Goal: Transaction & Acquisition: Register for event/course

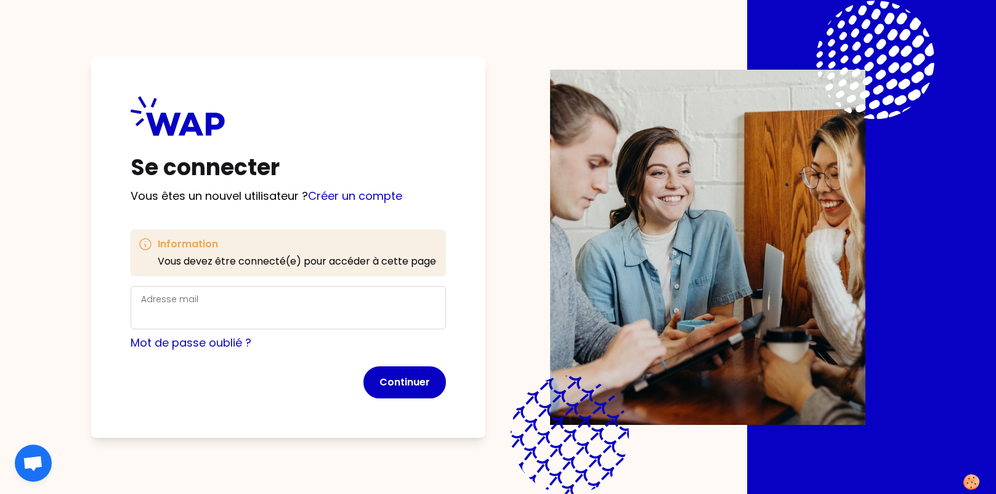
click at [235, 303] on div "Adresse mail" at bounding box center [288, 307] width 295 height 32
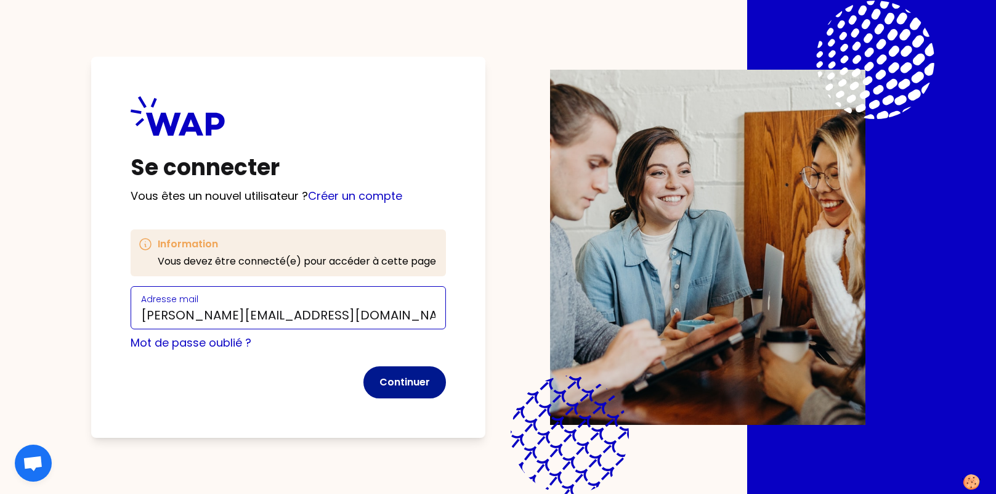
type input "[PERSON_NAME][EMAIL_ADDRESS][DOMAIN_NAME]"
click at [393, 381] on button "Continuer" at bounding box center [405, 382] width 83 height 32
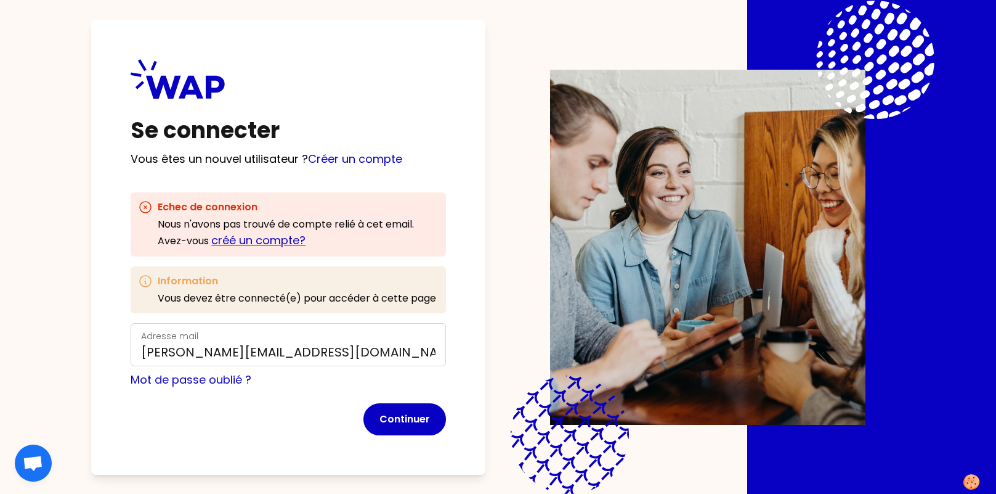
click at [259, 238] on link "créé un compte?" at bounding box center [258, 239] width 94 height 15
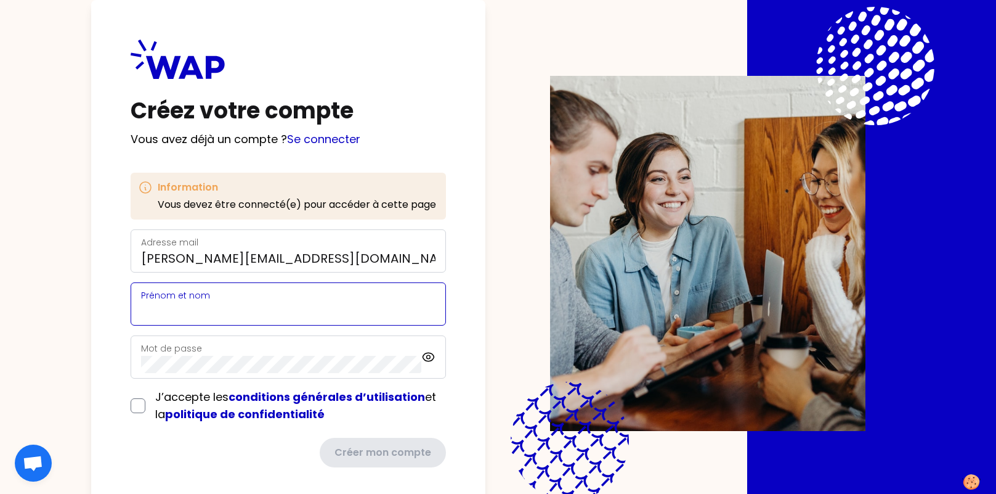
click at [230, 304] on input "Prénom et nom" at bounding box center [288, 311] width 295 height 17
type input "[PERSON_NAME]"
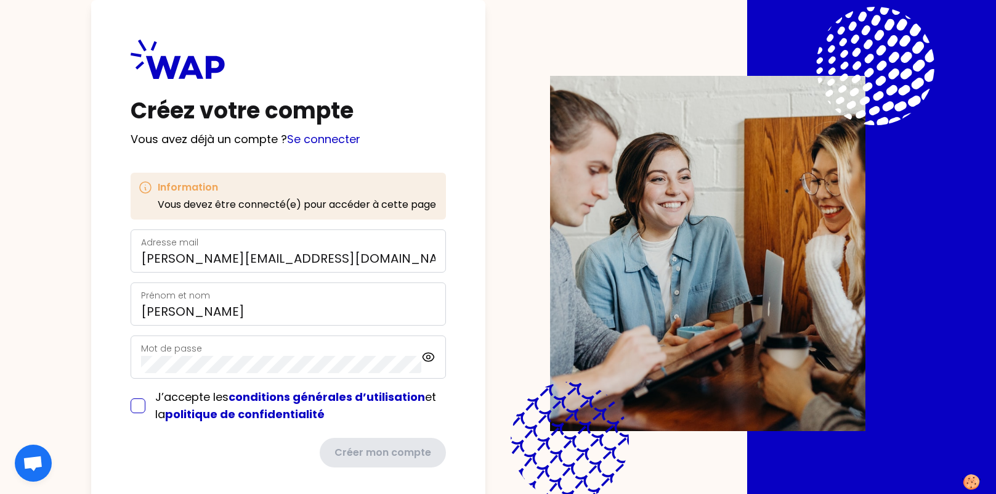
click at [139, 405] on input "checkbox" at bounding box center [138, 405] width 15 height 15
checkbox input "true"
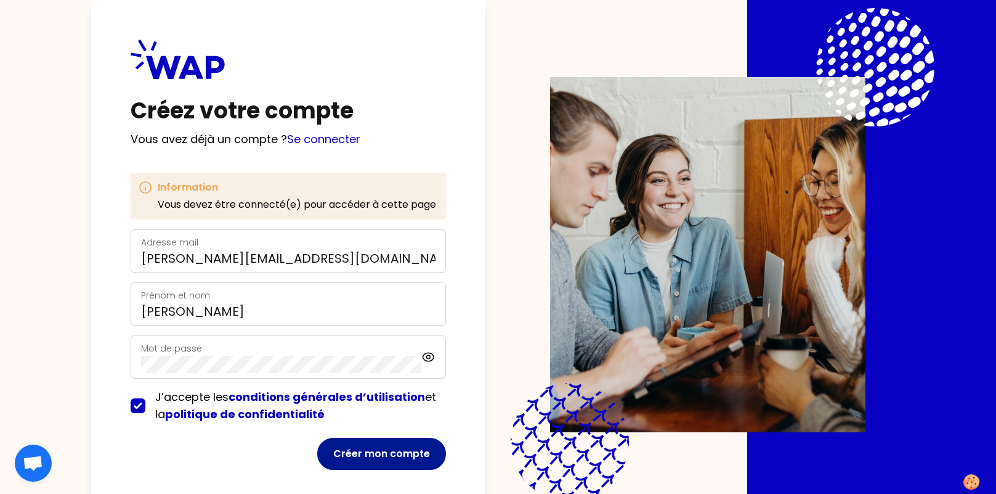
click at [428, 448] on button "Créer mon compte" at bounding box center [381, 453] width 129 height 32
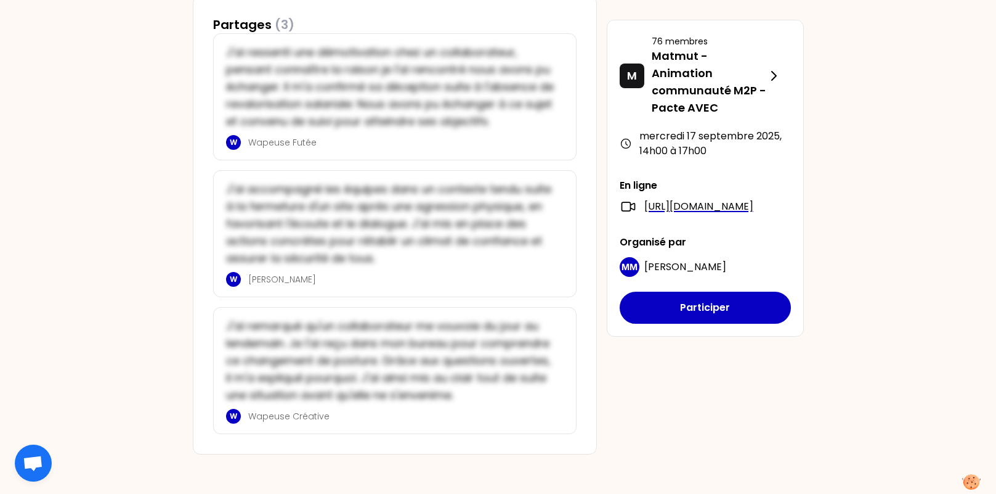
scroll to position [752, 0]
